Goal: Task Accomplishment & Management: Use online tool/utility

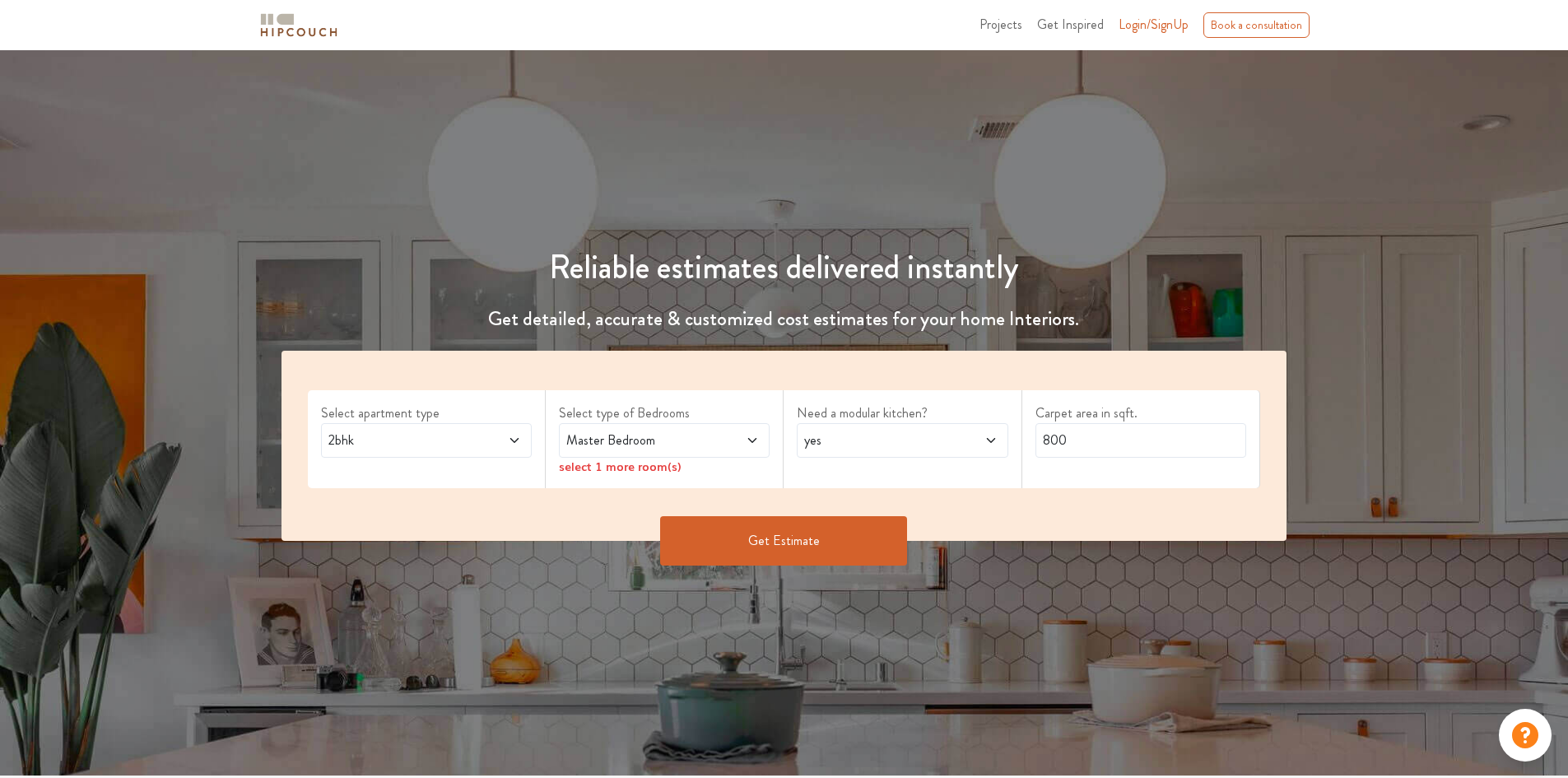
click at [424, 440] on span "2bhk" at bounding box center [398, 440] width 147 height 20
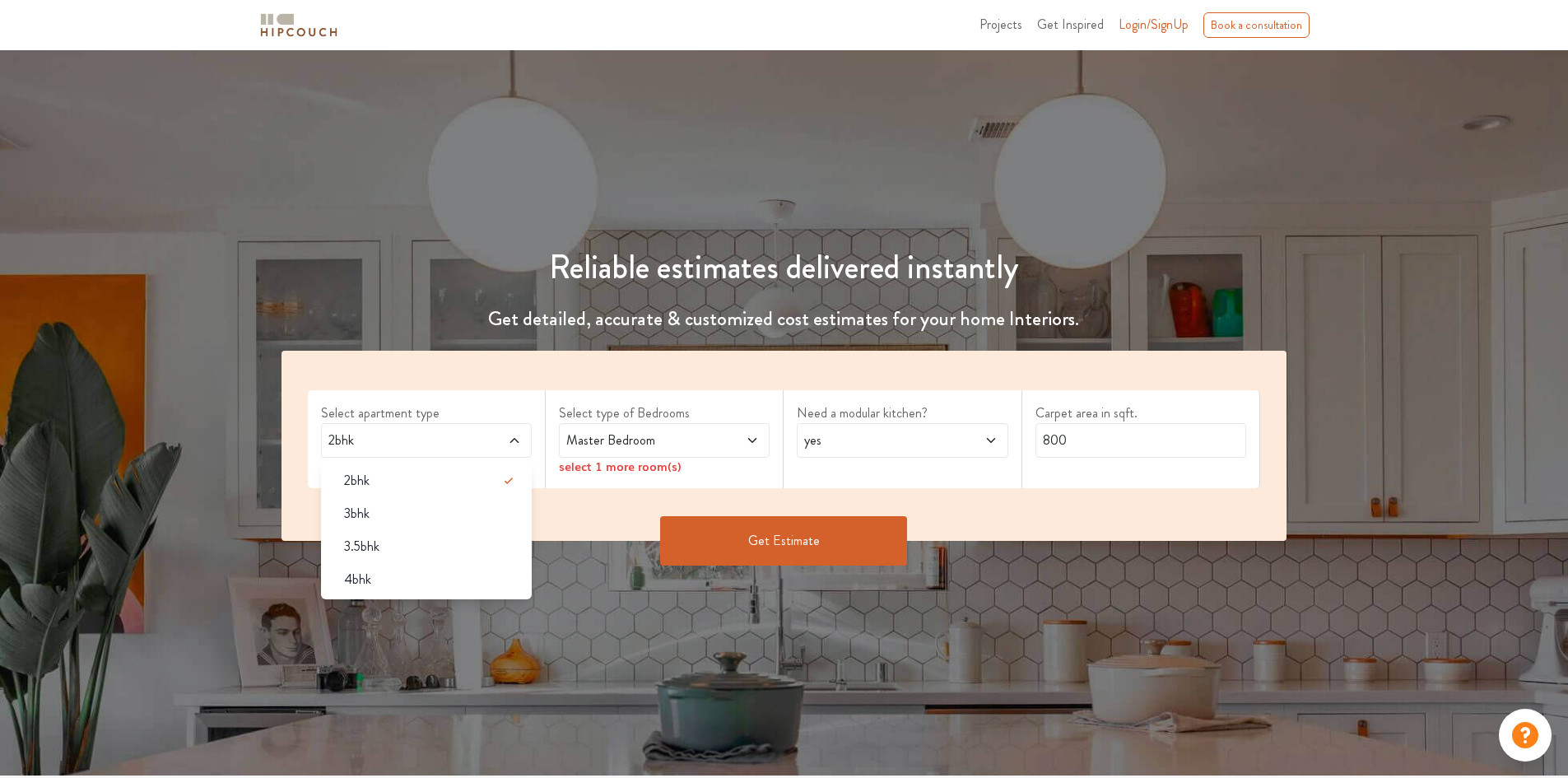
click at [424, 440] on span "2bhk" at bounding box center [398, 440] width 147 height 20
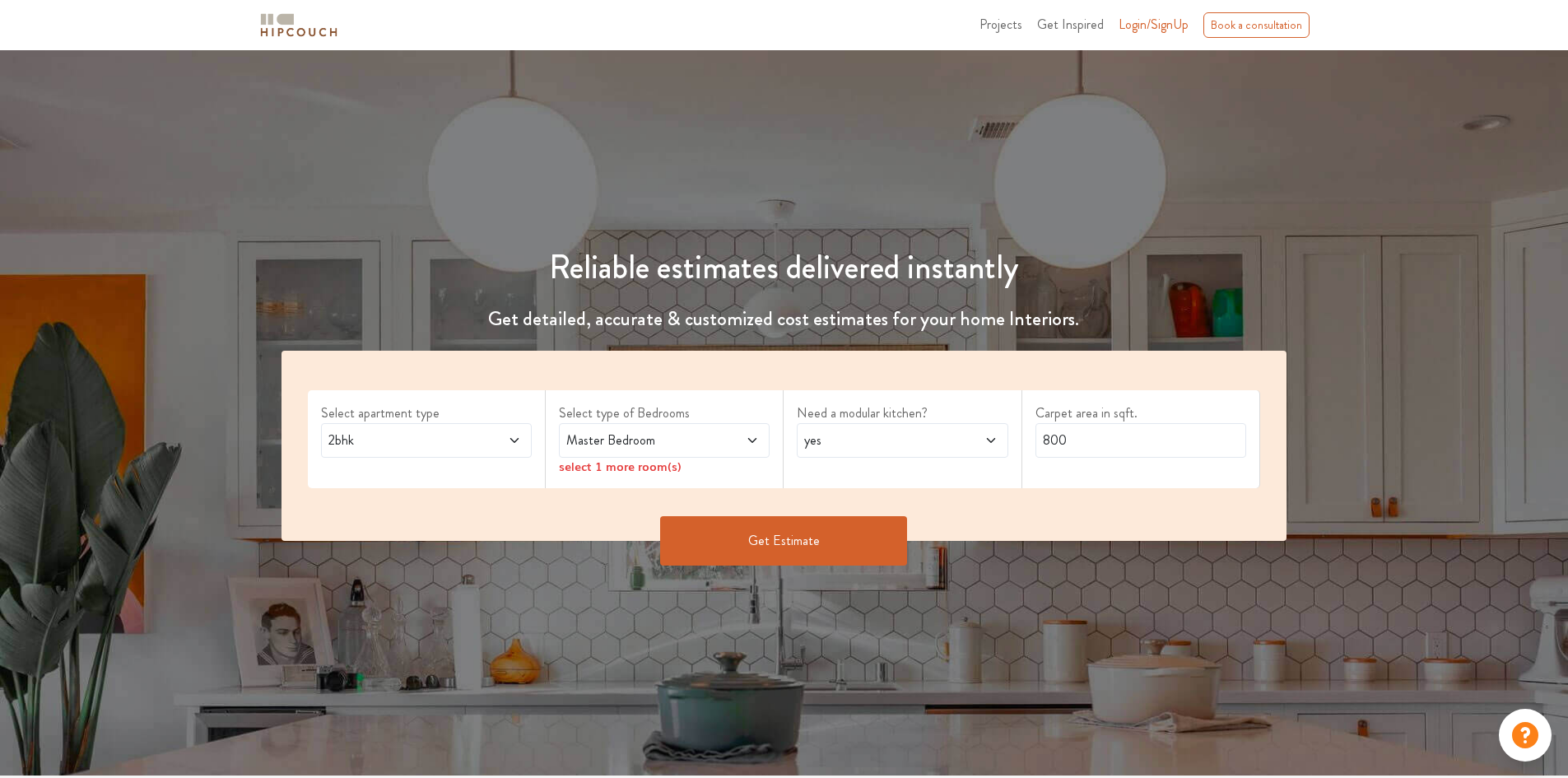
click at [675, 457] on div "Master Bedroom" at bounding box center [664, 440] width 211 height 35
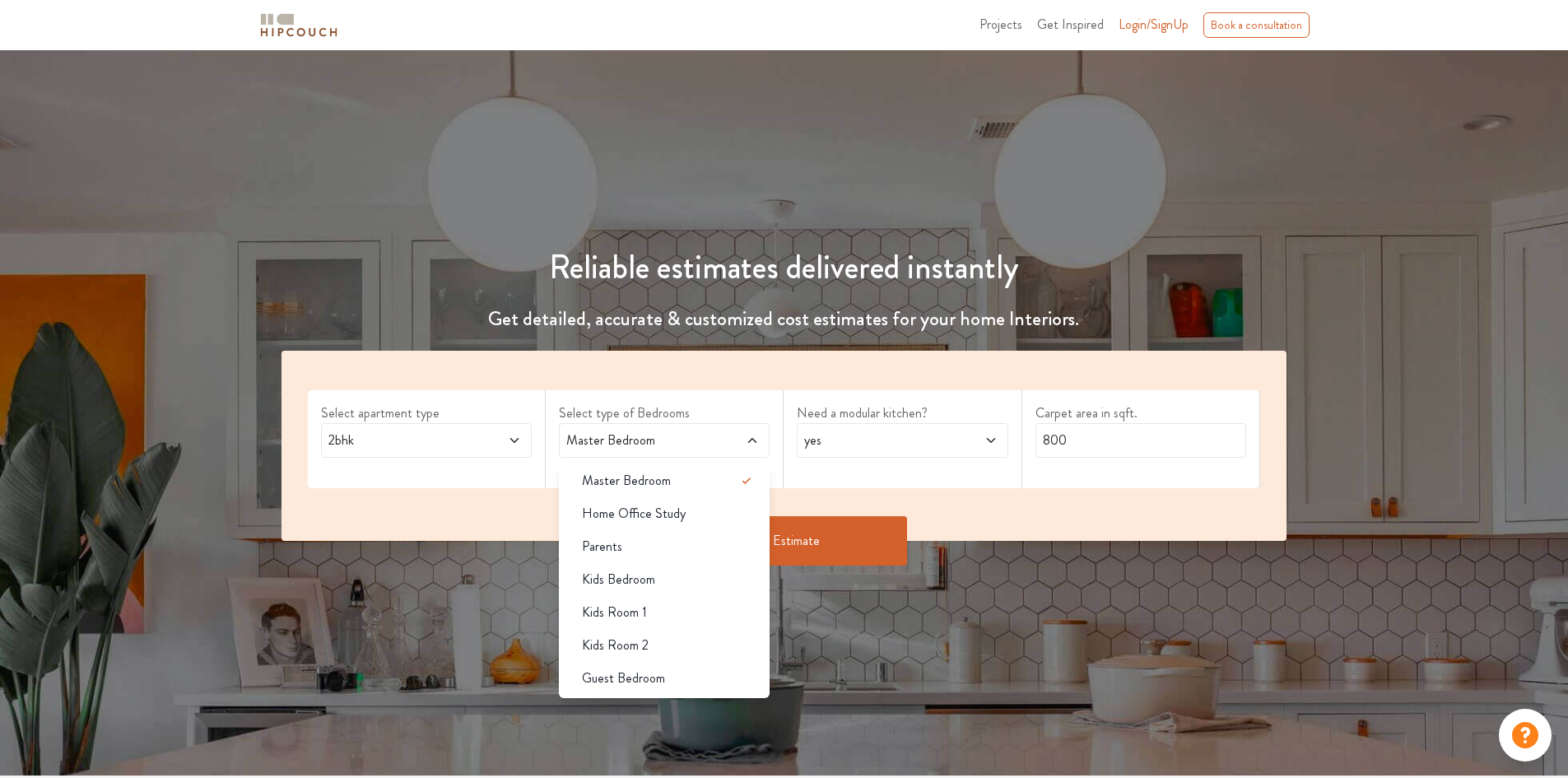
click at [716, 446] on span at bounding box center [735, 440] width 49 height 20
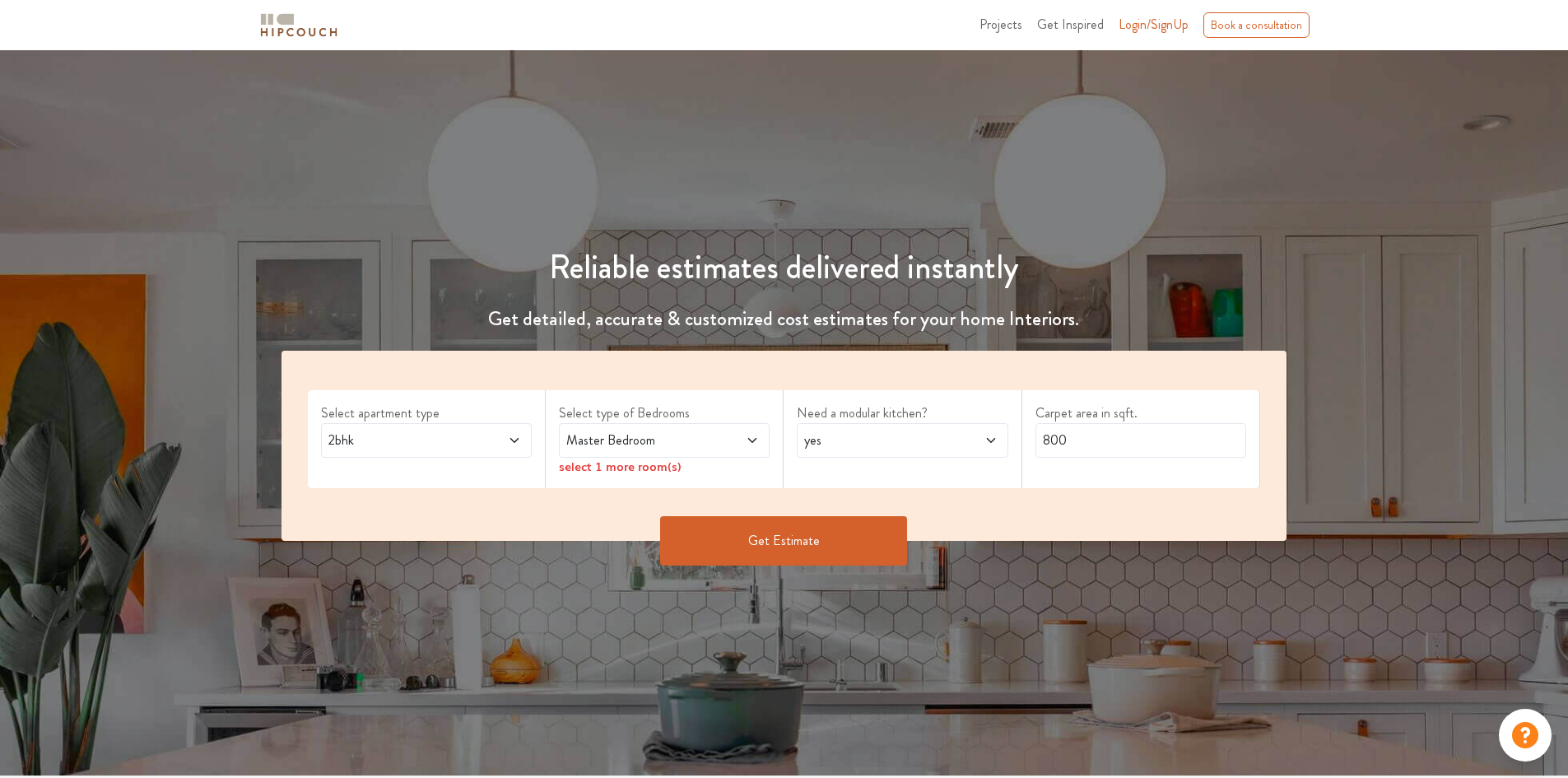
click at [716, 446] on span at bounding box center [735, 440] width 49 height 20
drag, startPoint x: 685, startPoint y: 454, endPoint x: 625, endPoint y: 457, distance: 60.1
click at [684, 454] on div "Master Bedroom" at bounding box center [664, 440] width 211 height 35
click at [600, 458] on div "select 1 more room(s)" at bounding box center [664, 466] width 211 height 17
click at [647, 454] on div "Master Bedroom" at bounding box center [664, 440] width 211 height 35
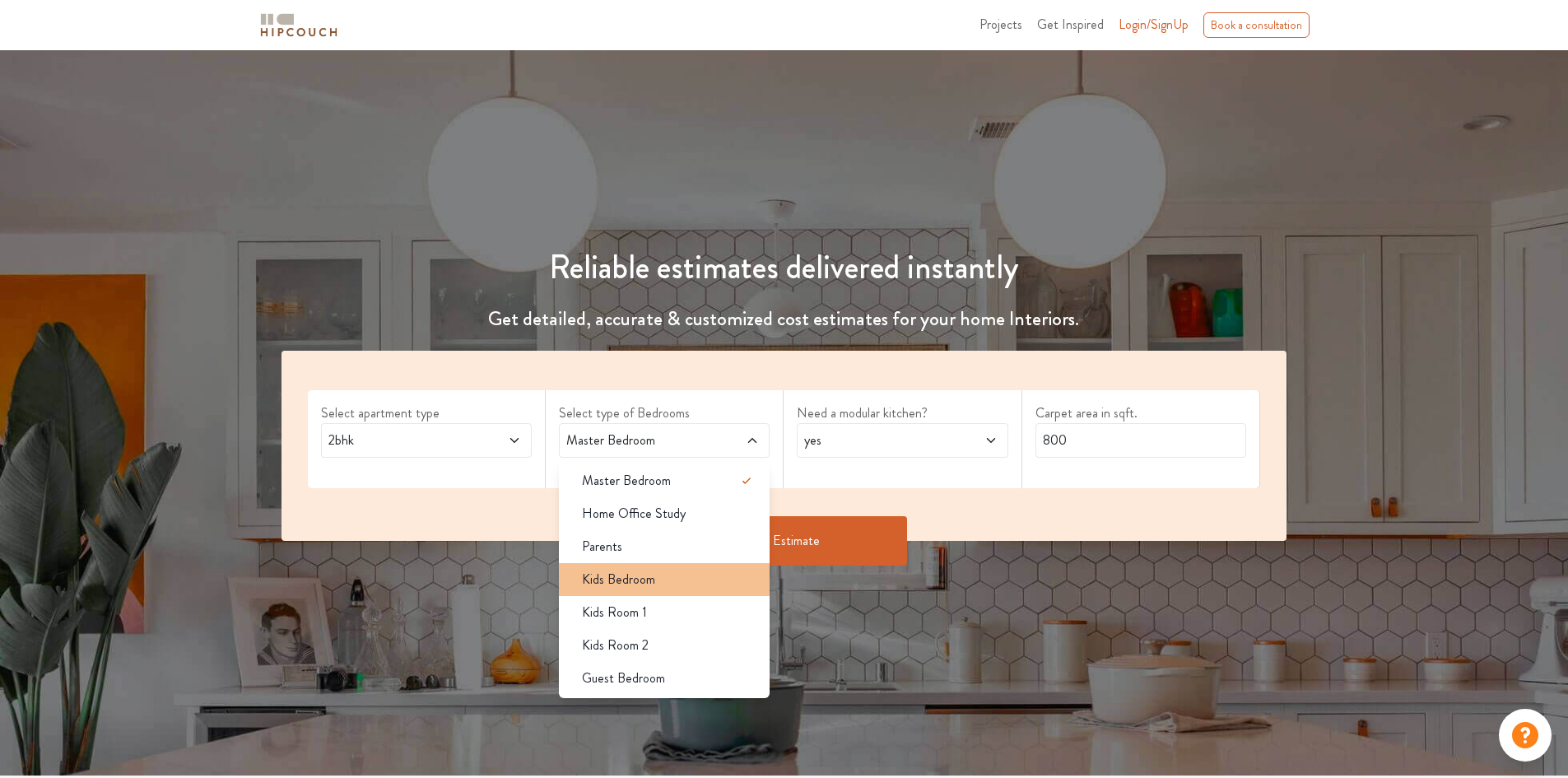
click at [637, 585] on span "Kids Bedroom" at bounding box center [619, 580] width 74 height 20
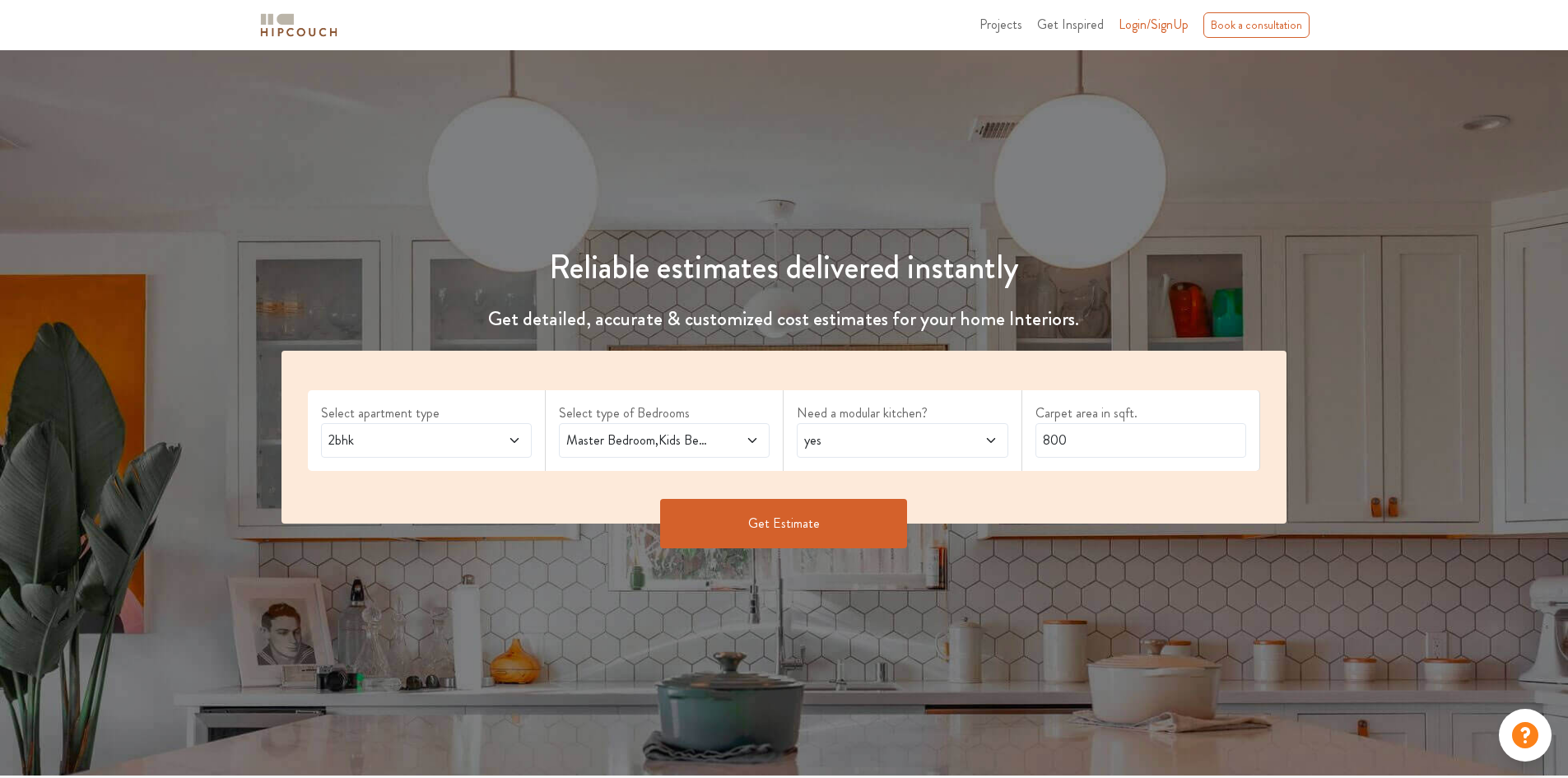
click at [890, 431] on span "yes" at bounding box center [875, 440] width 147 height 20
click at [863, 515] on div "no" at bounding box center [907, 514] width 201 height 20
click at [1123, 427] on input "800" at bounding box center [1140, 440] width 211 height 35
drag, startPoint x: 1103, startPoint y: 439, endPoint x: 816, endPoint y: 441, distance: 287.0
click at [820, 441] on div "Select apartment type 2bhk Select type of Bedrooms Master Bedroom,Kids Bedroom …" at bounding box center [784, 438] width 1006 height 173
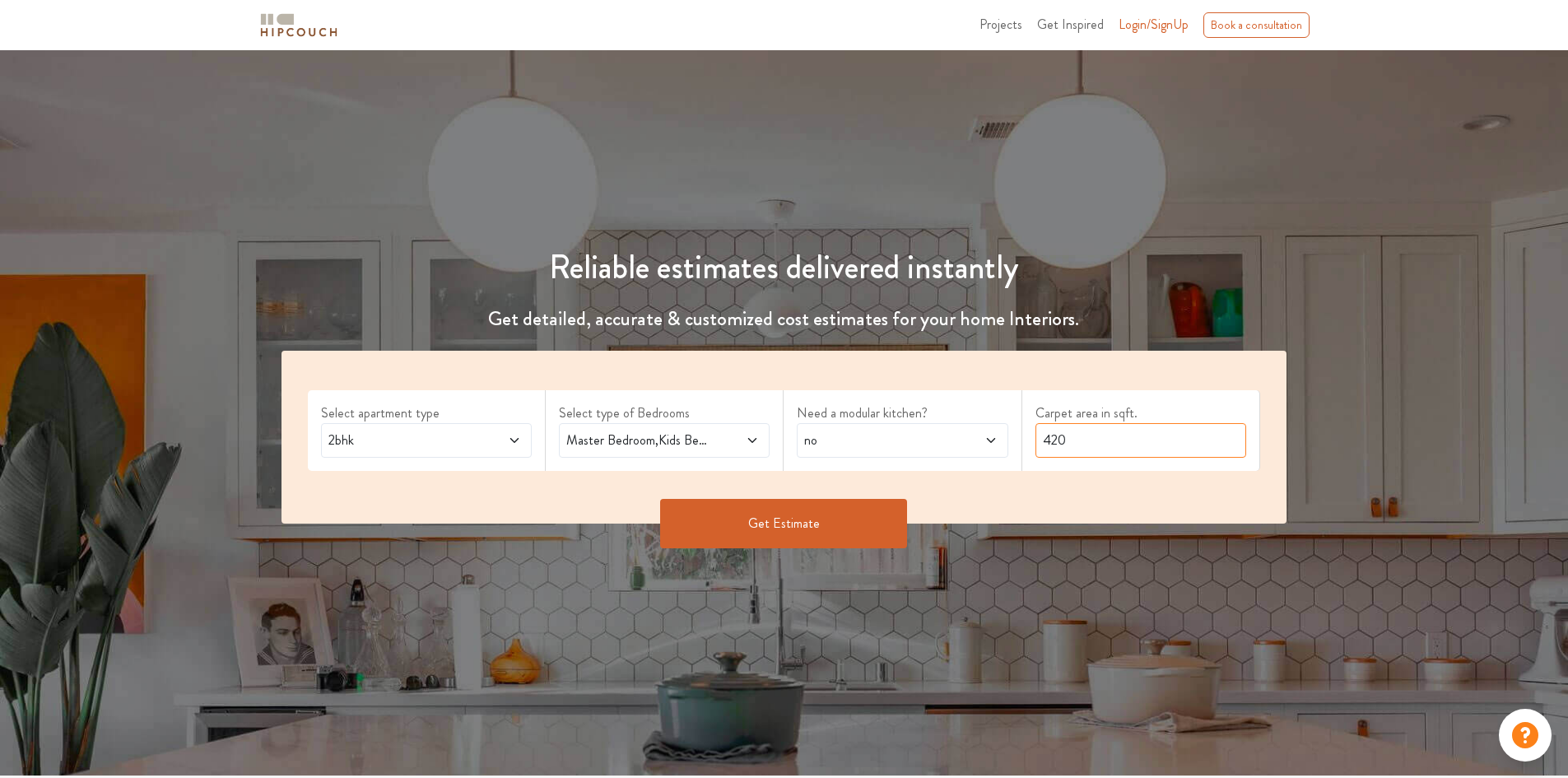
type input "420"
click at [817, 521] on button "Get Estimate" at bounding box center [783, 523] width 247 height 49
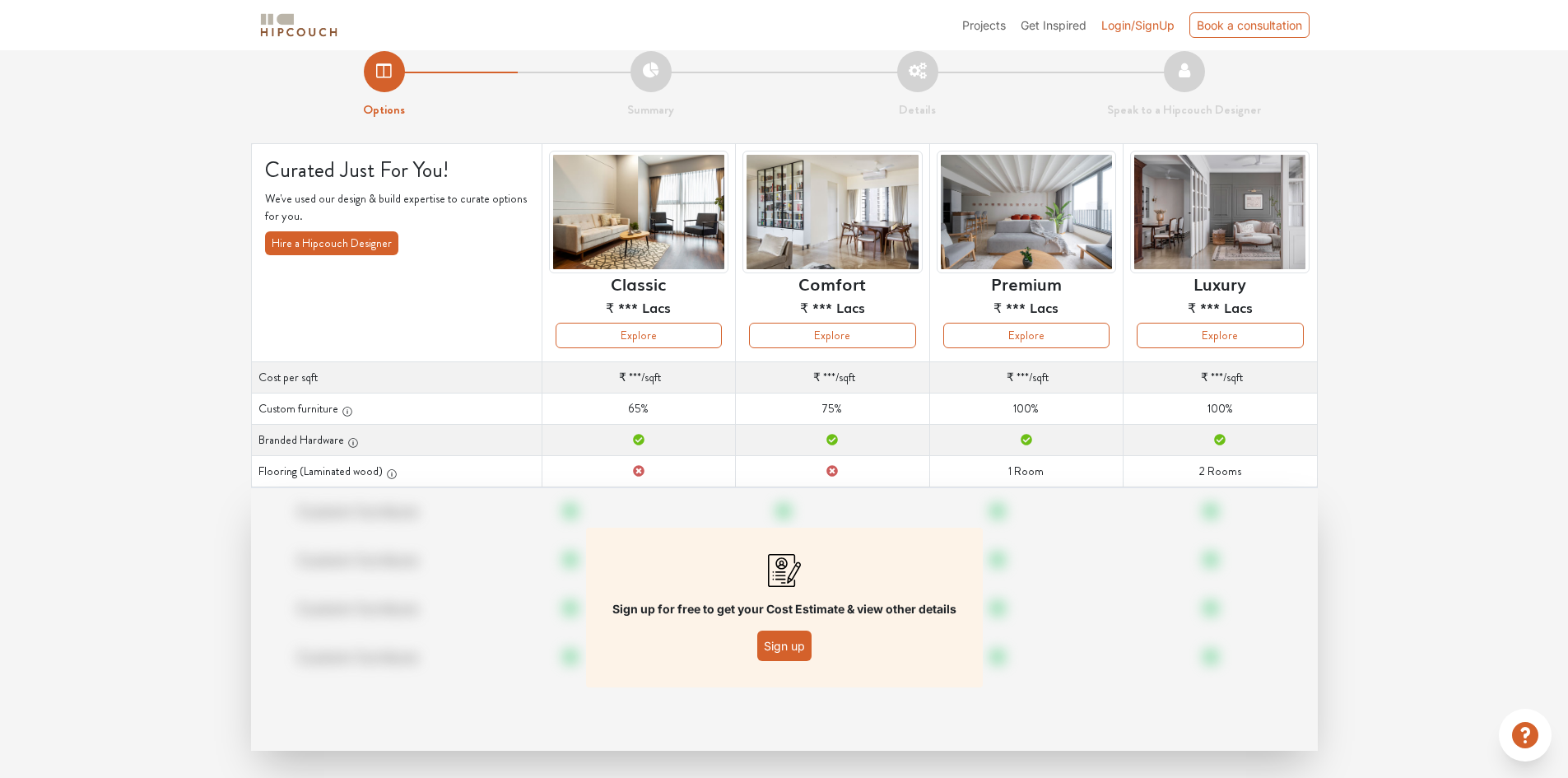
scroll to position [31, 0]
